Goal: Task Accomplishment & Management: Manage account settings

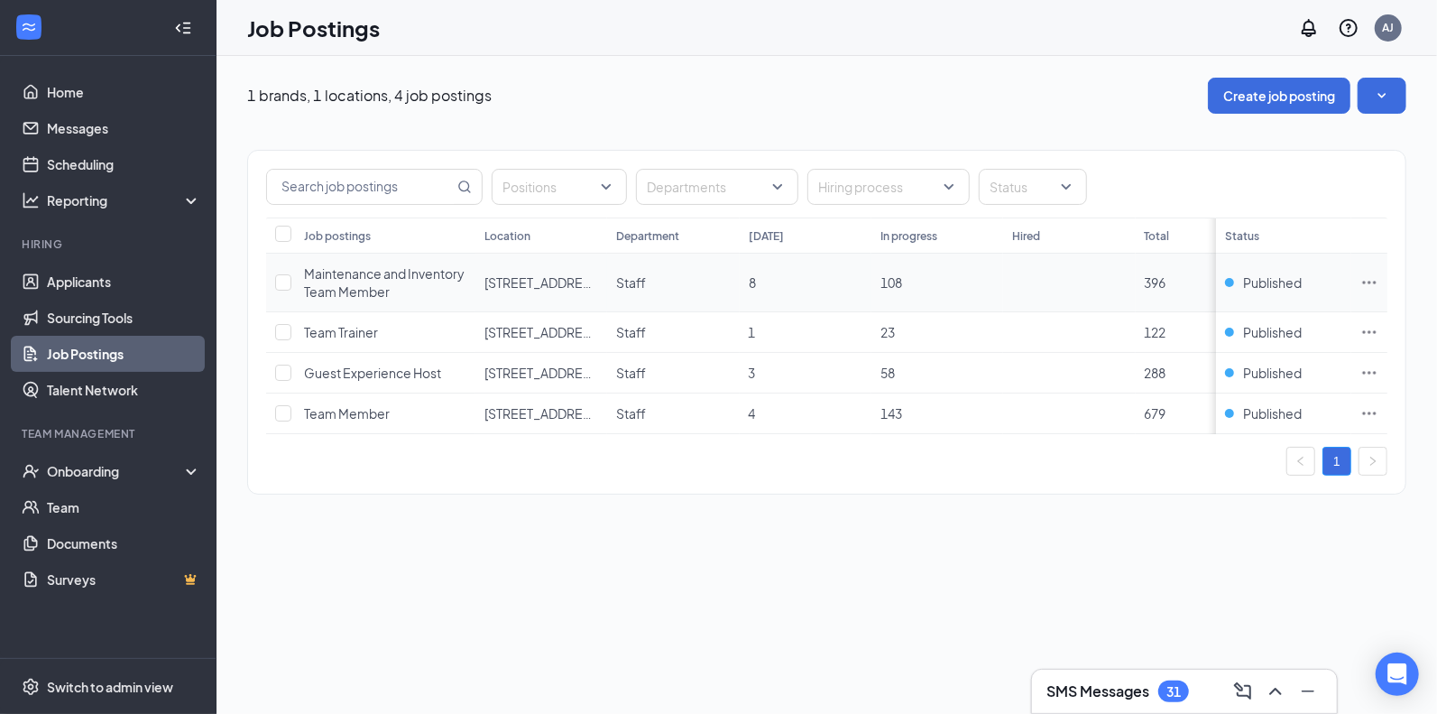
click at [1364, 285] on icon "Ellipses" at bounding box center [1369, 282] width 18 height 18
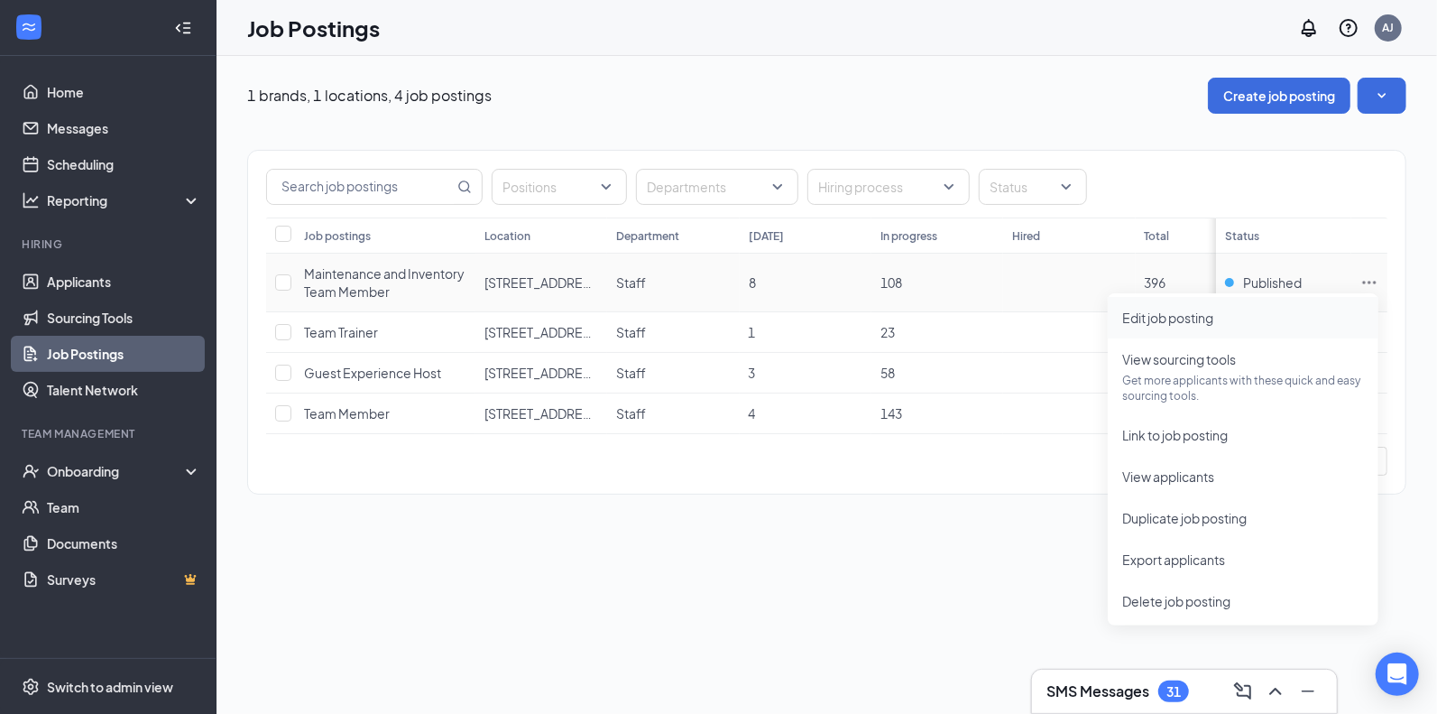
click at [1202, 316] on span "Edit job posting" at bounding box center [1167, 317] width 91 height 16
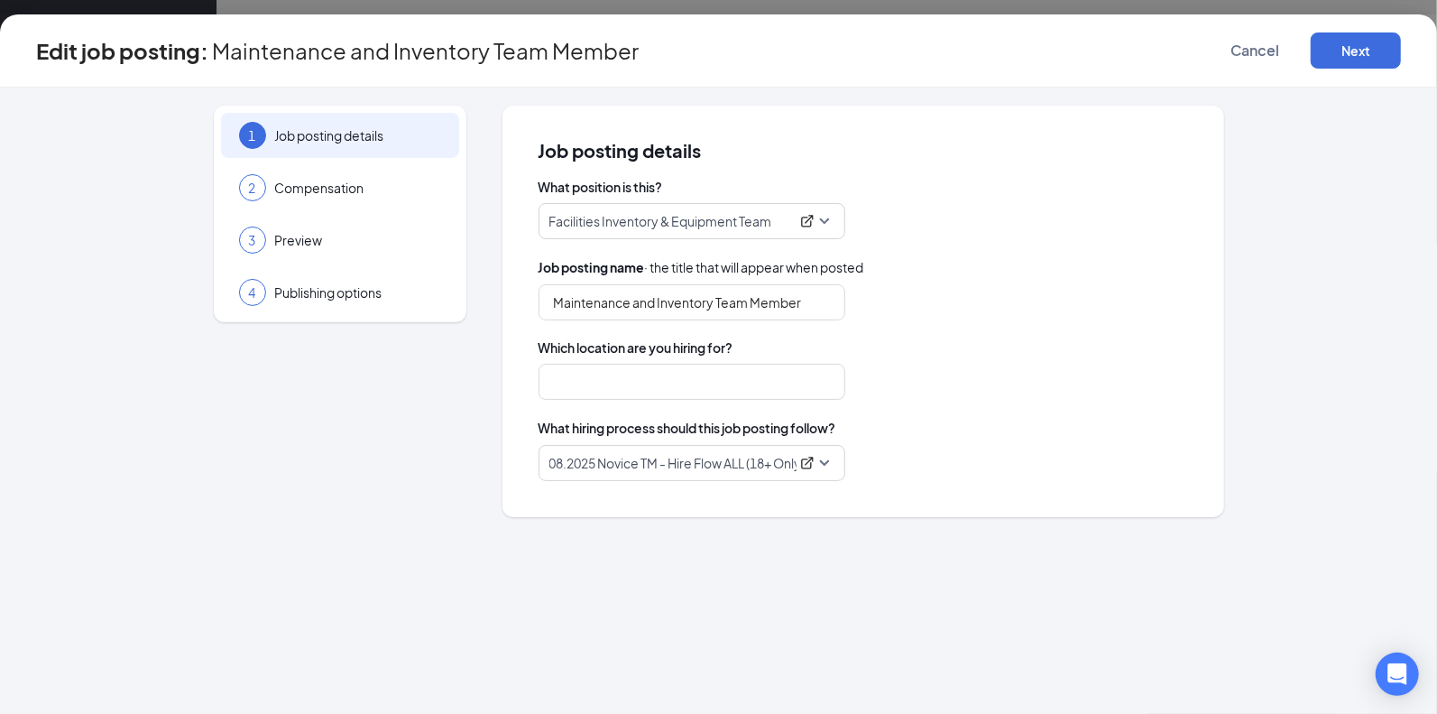
type input "Maintenance and Inventory Team Member"
type input "[STREET_ADDRESS] In-Line"
click at [1364, 51] on button "Next" at bounding box center [1356, 50] width 90 height 36
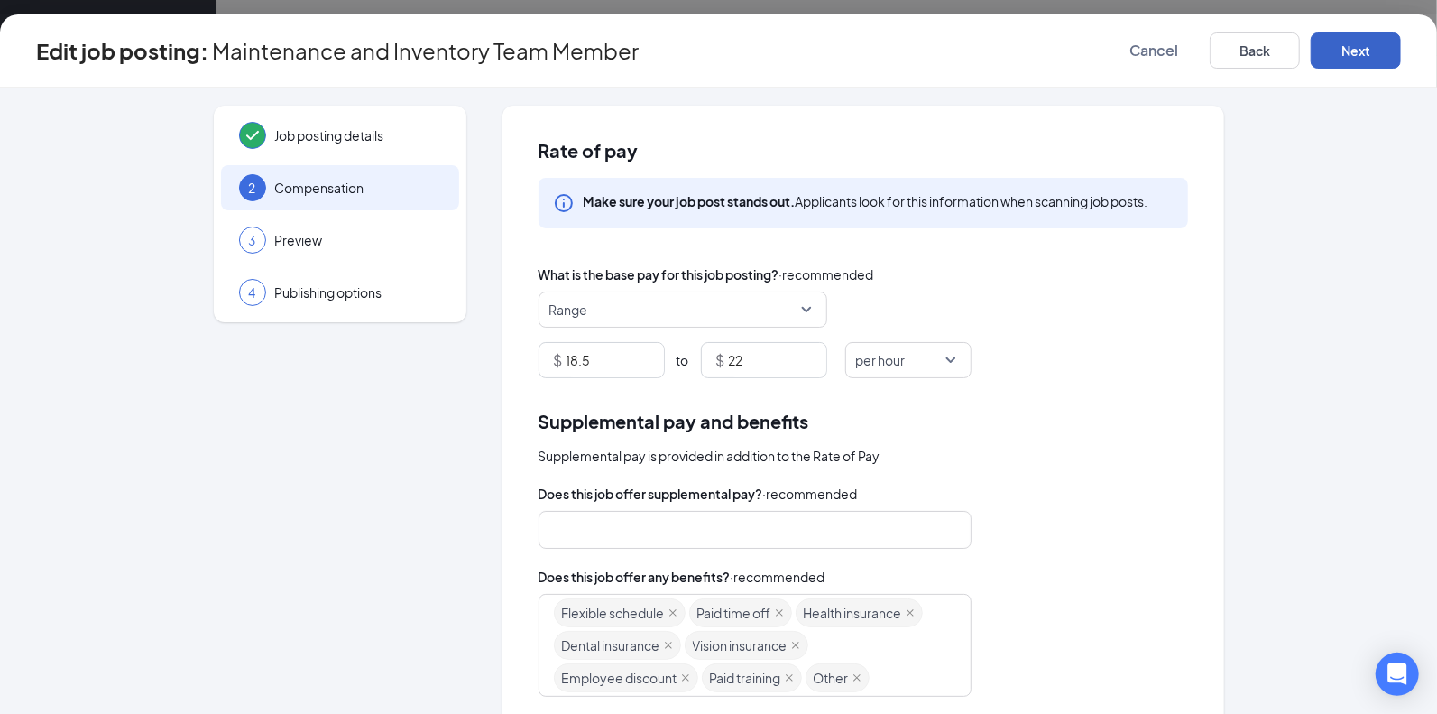
scroll to position [287, 0]
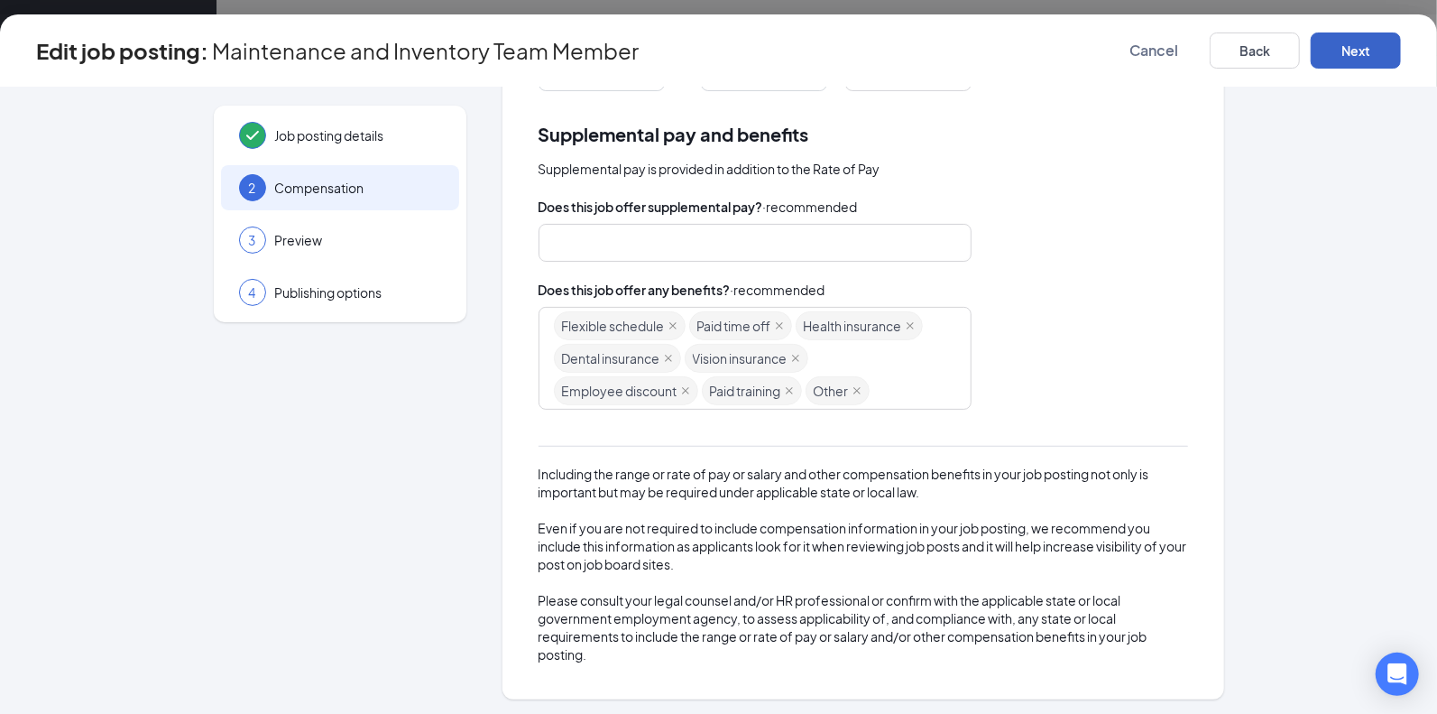
click at [1346, 49] on button "Next" at bounding box center [1356, 50] width 90 height 36
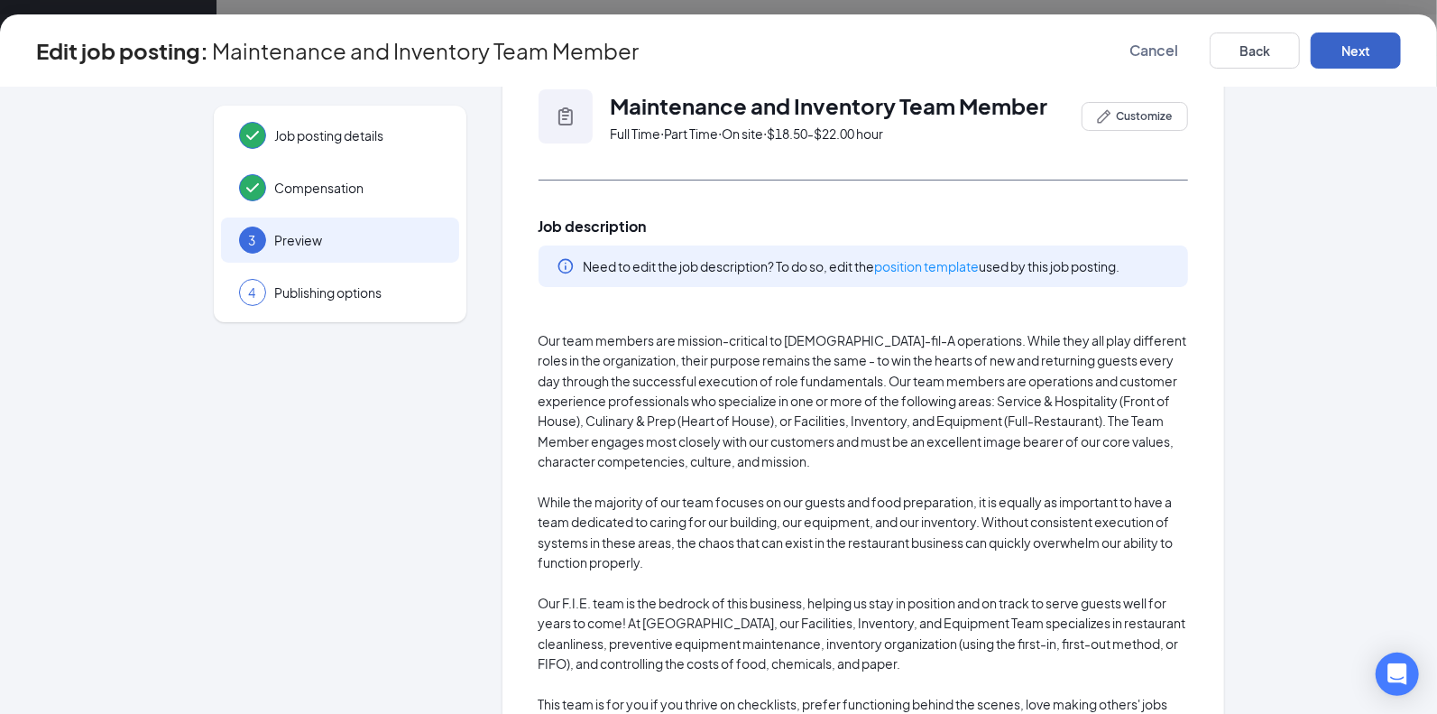
scroll to position [0, 0]
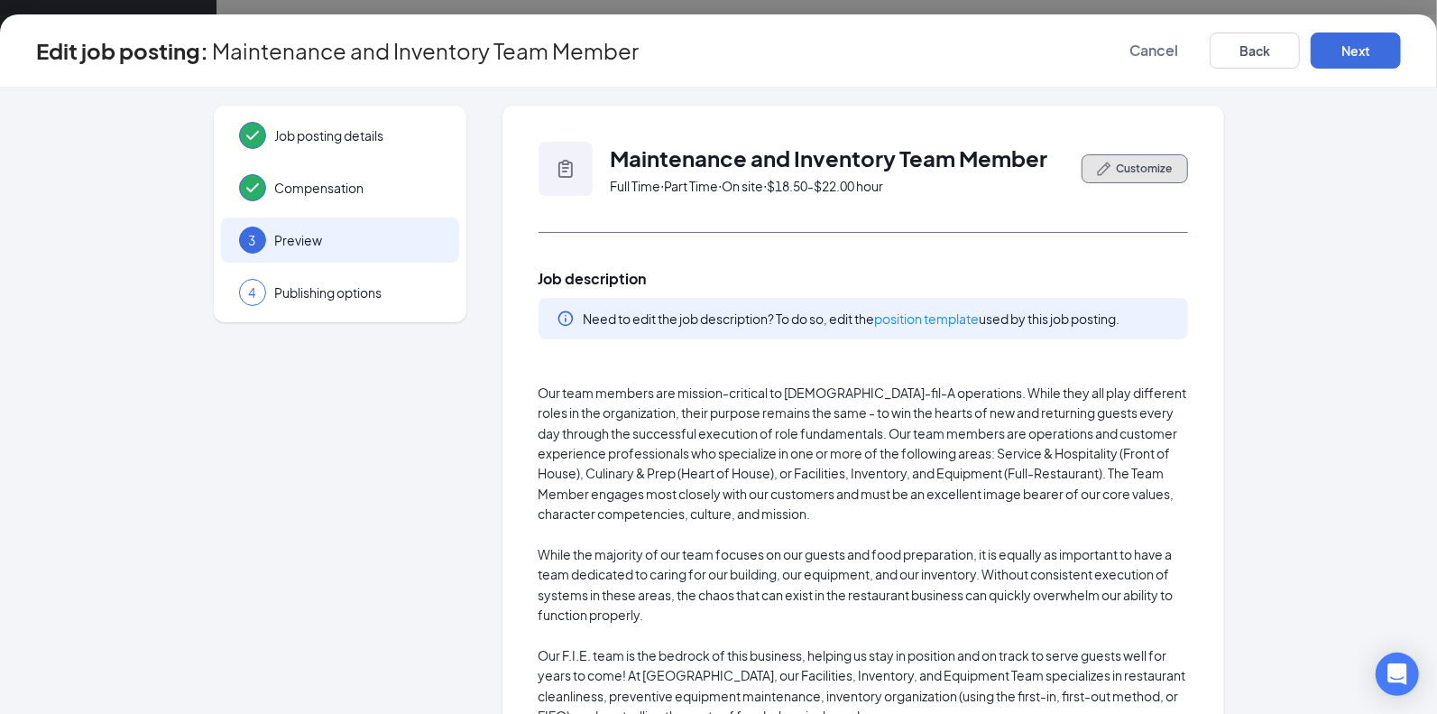
click at [1119, 170] on span "Customize" at bounding box center [1145, 169] width 56 height 16
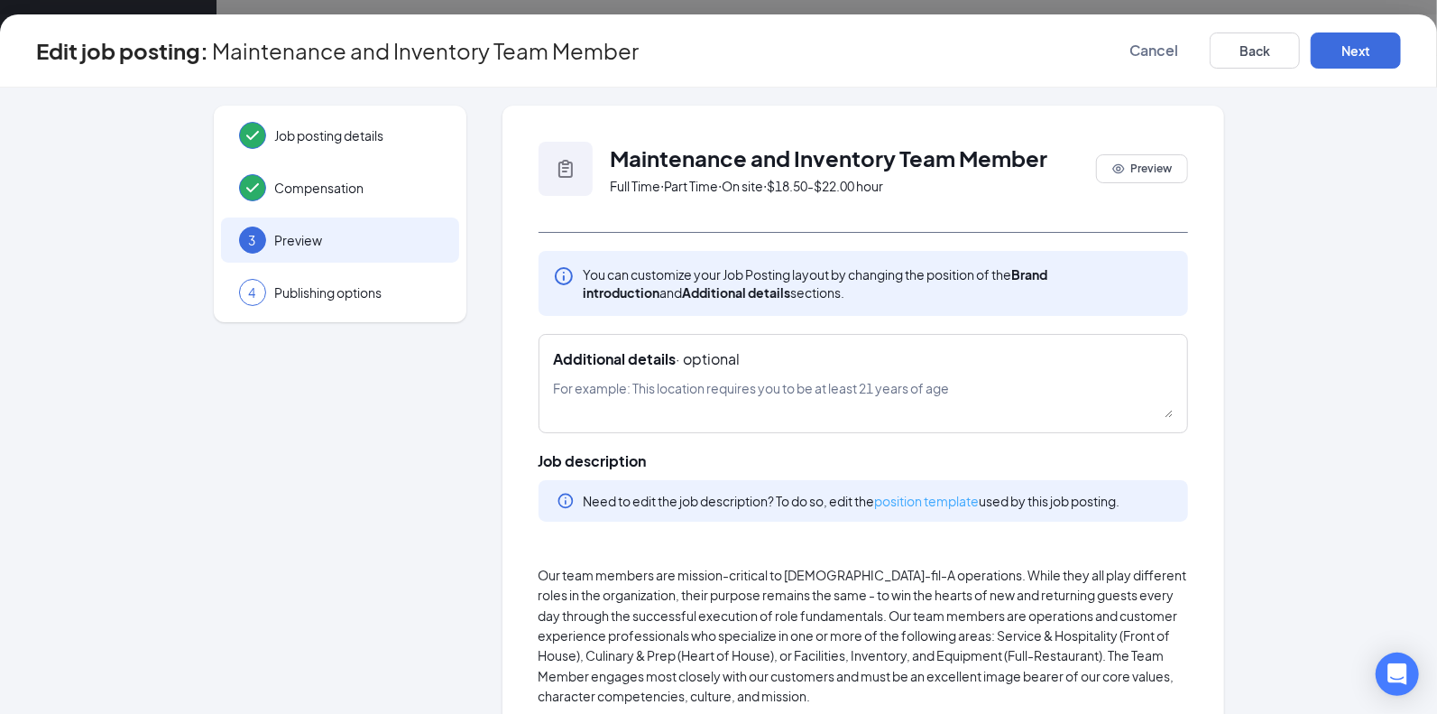
click at [926, 497] on link "position template" at bounding box center [927, 501] width 105 height 16
click at [1173, 37] on button "Cancel" at bounding box center [1154, 50] width 90 height 36
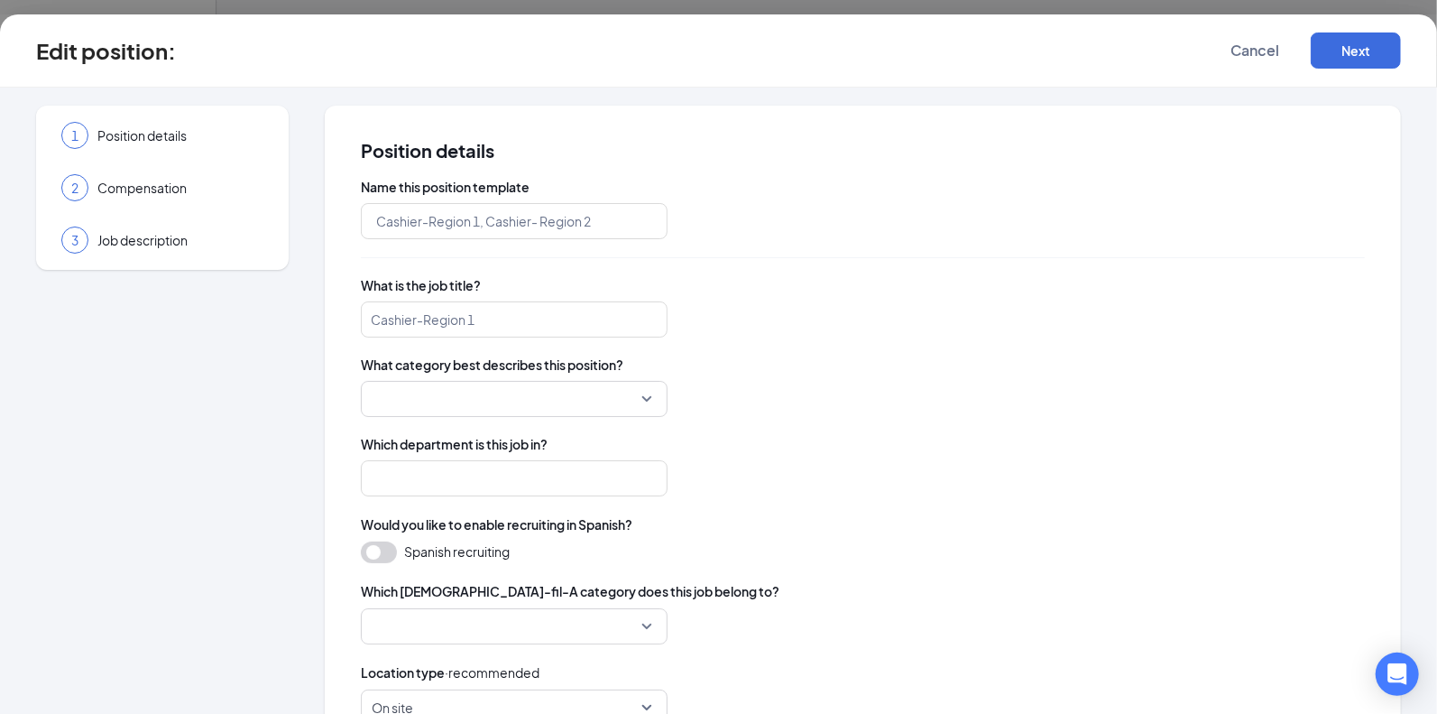
type input "Facilities Inventory & Equipment Team"
type input "Facilities, Inventory, & Equipment Team"
type input "Staff"
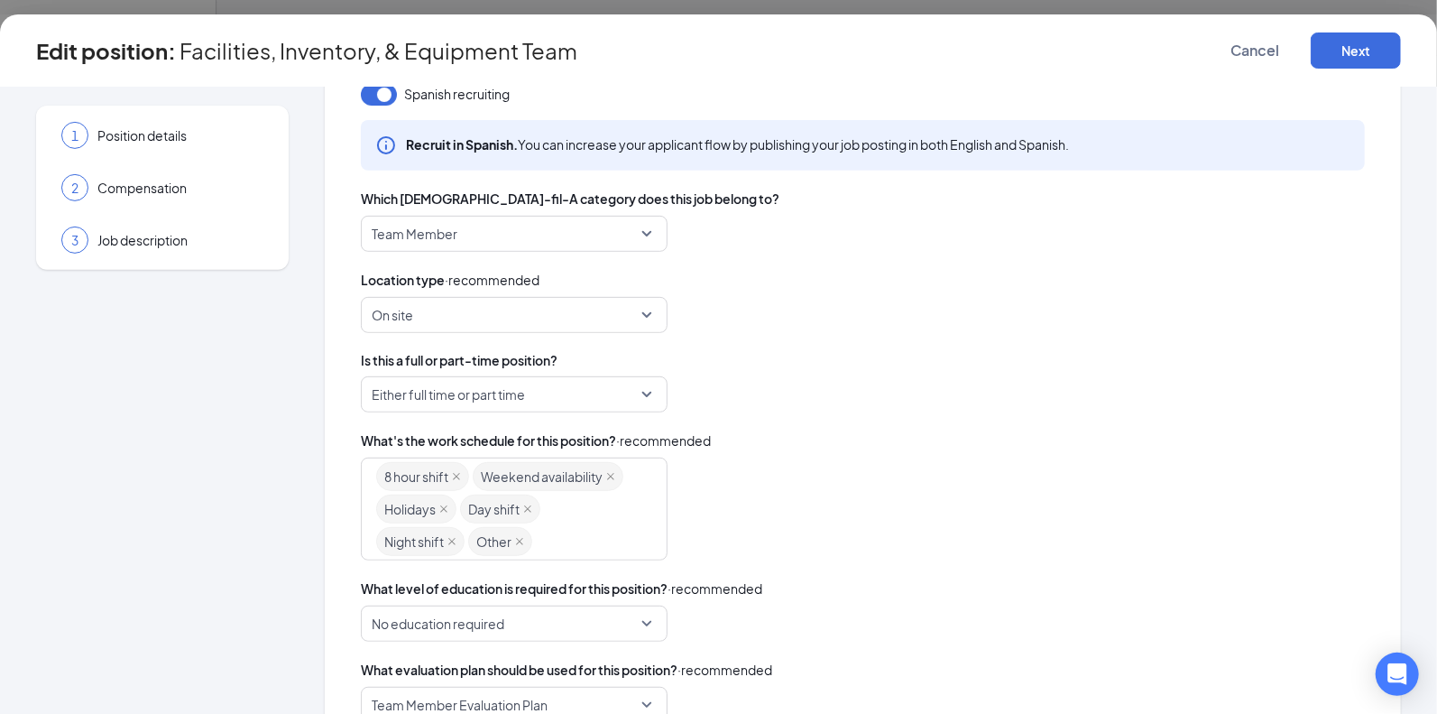
scroll to position [541, 0]
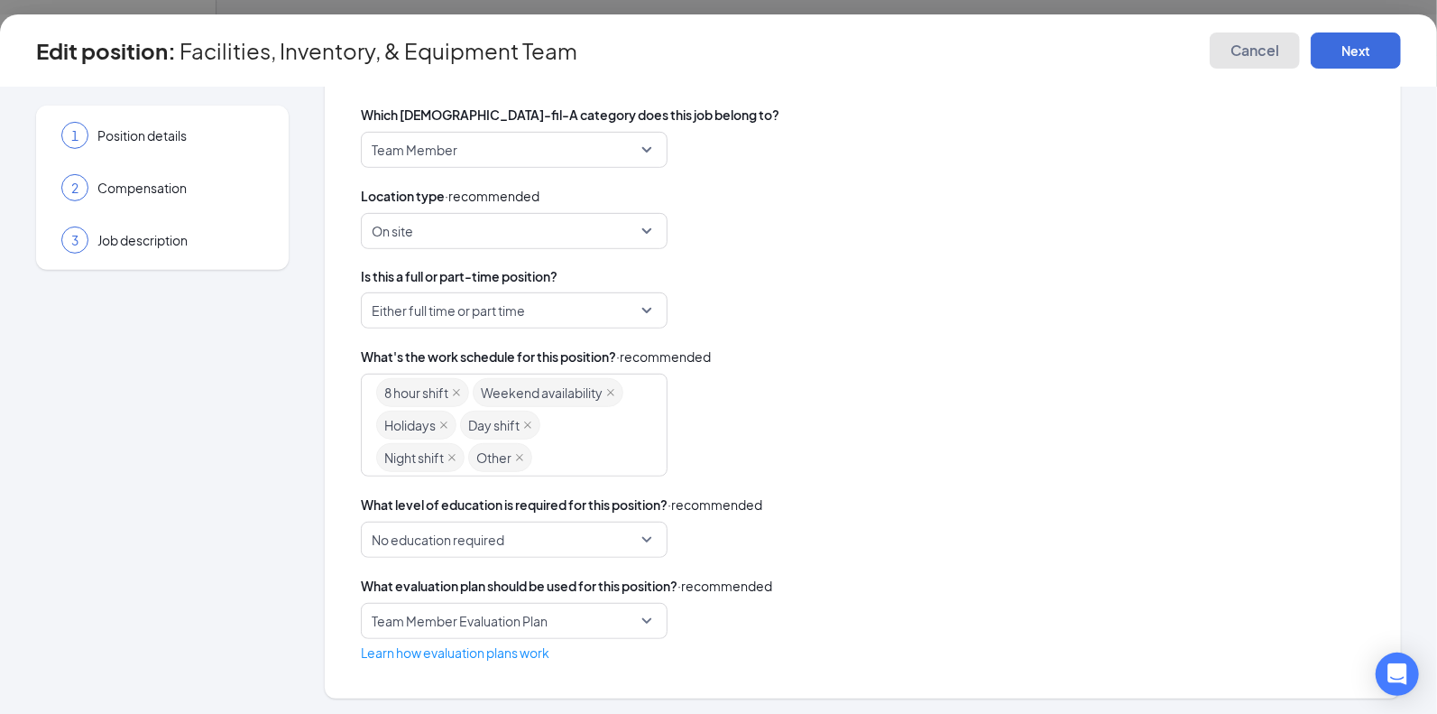
click at [1245, 50] on span "Cancel" at bounding box center [1254, 50] width 49 height 18
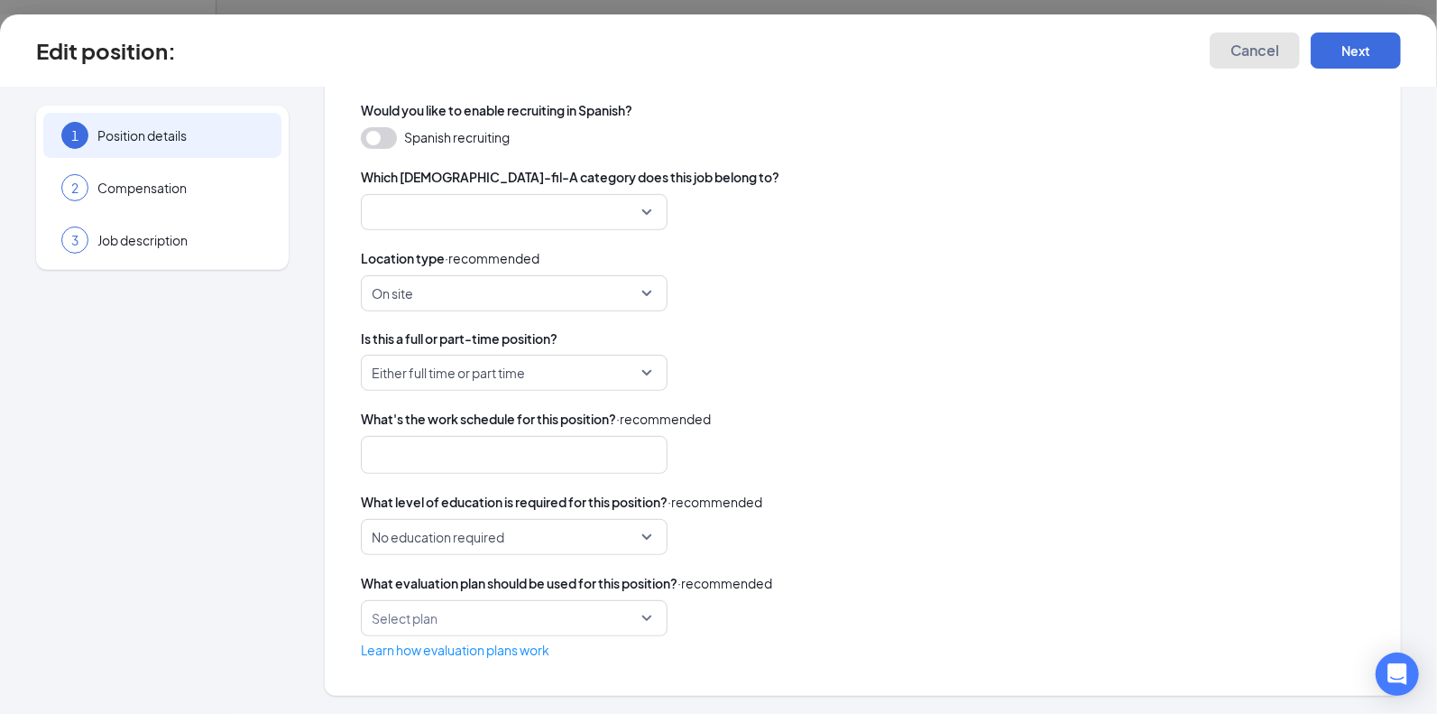
scroll to position [411, 0]
